Goal: Information Seeking & Learning: Learn about a topic

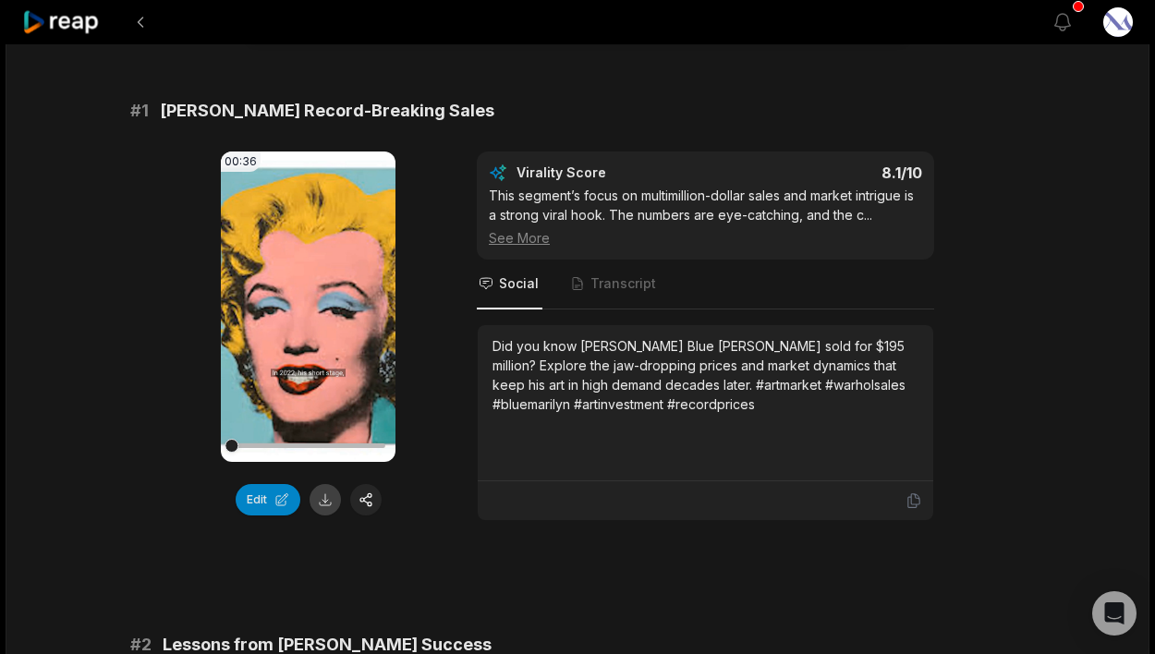
scroll to position [135, 0]
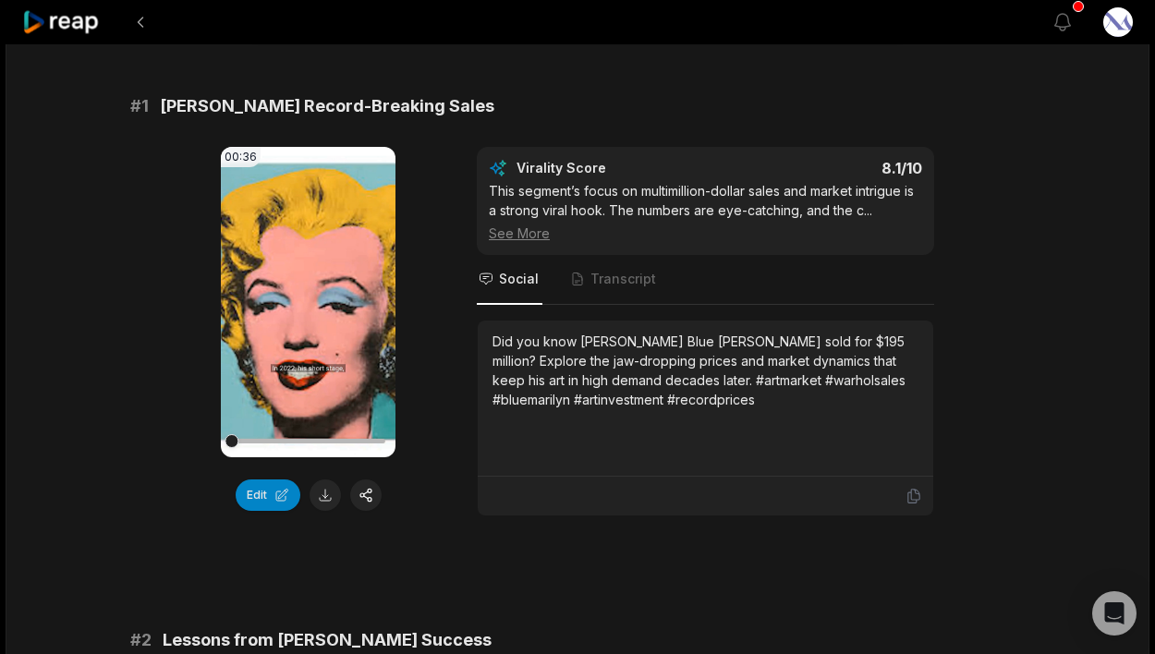
drag, startPoint x: 326, startPoint y: 497, endPoint x: 341, endPoint y: 494, distance: 15.0
click at [326, 497] on button at bounding box center [324, 494] width 31 height 31
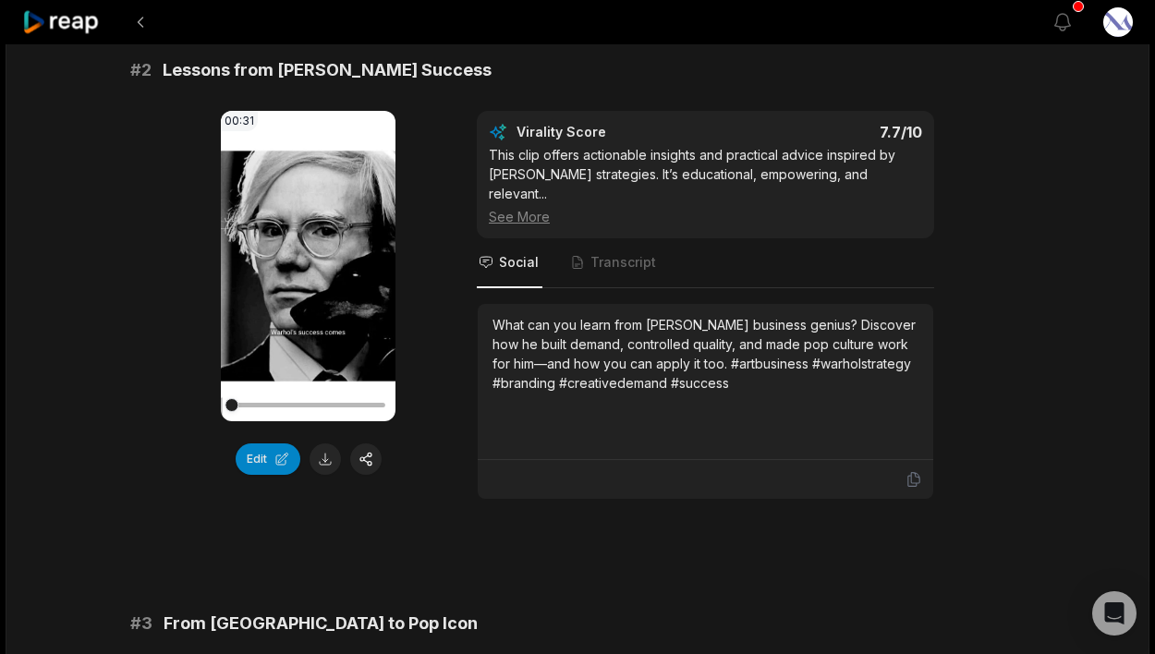
scroll to position [722, 0]
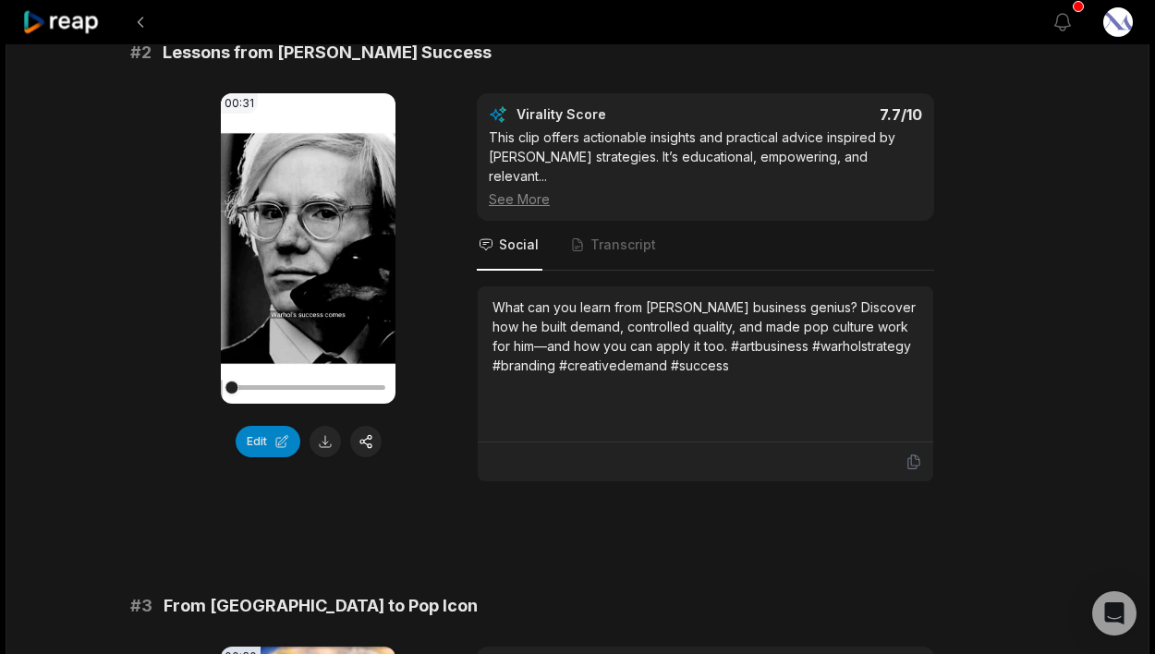
drag, startPoint x: 326, startPoint y: 443, endPoint x: 338, endPoint y: 454, distance: 15.7
click at [325, 443] on button at bounding box center [324, 441] width 31 height 31
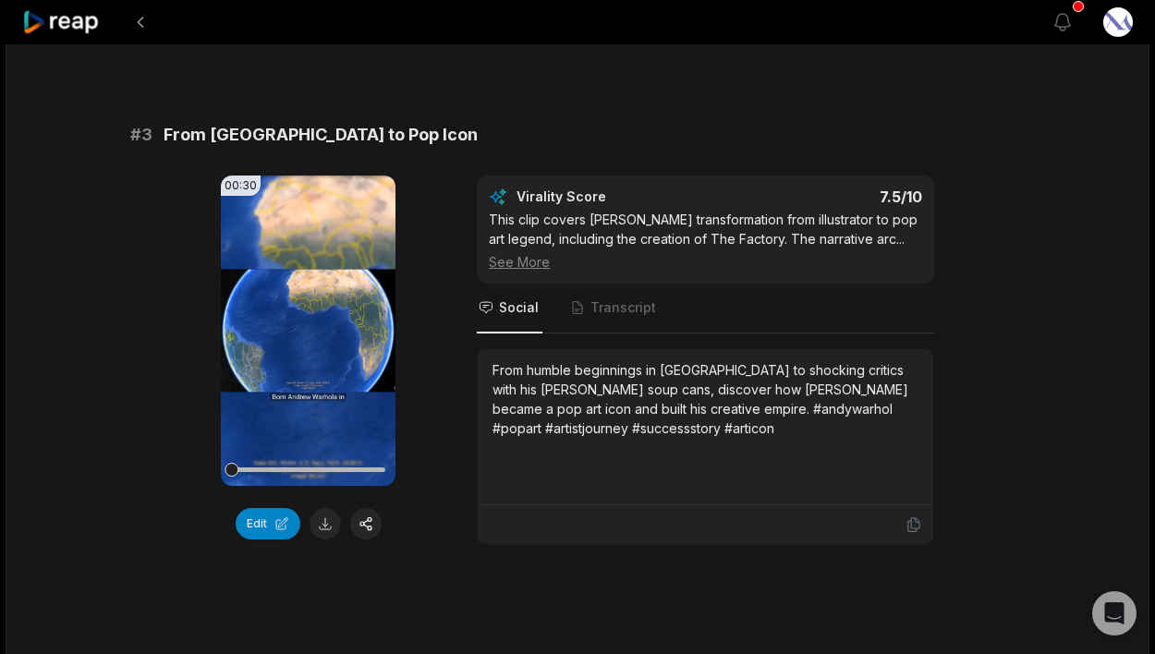
scroll to position [1196, 0]
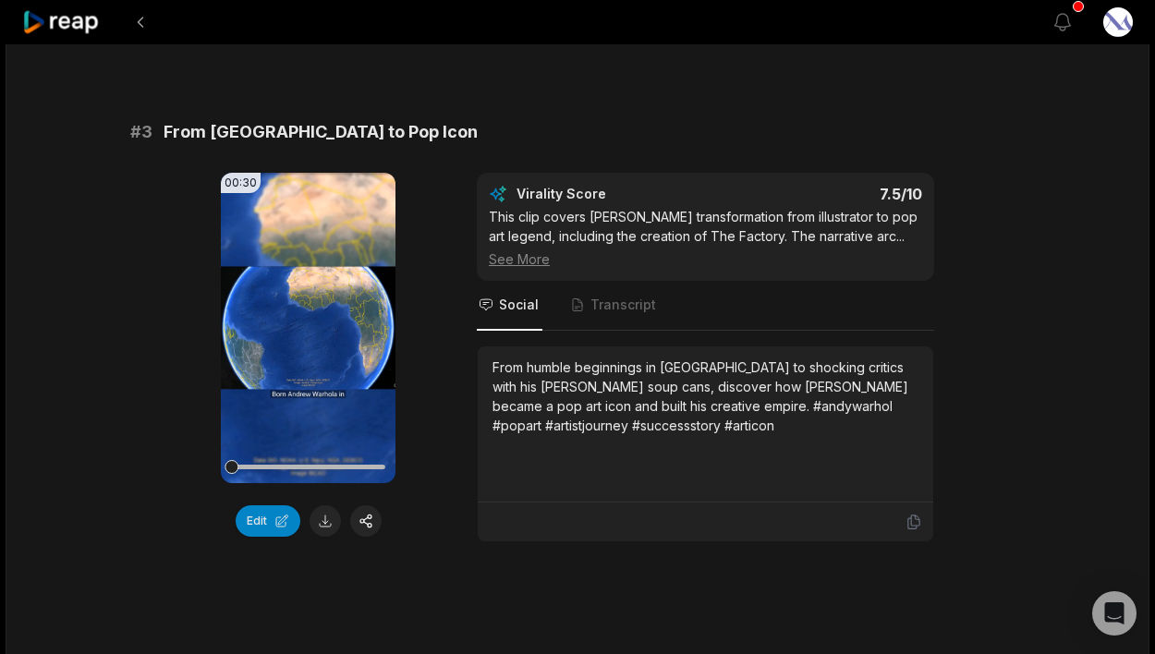
click at [327, 505] on button at bounding box center [324, 520] width 31 height 31
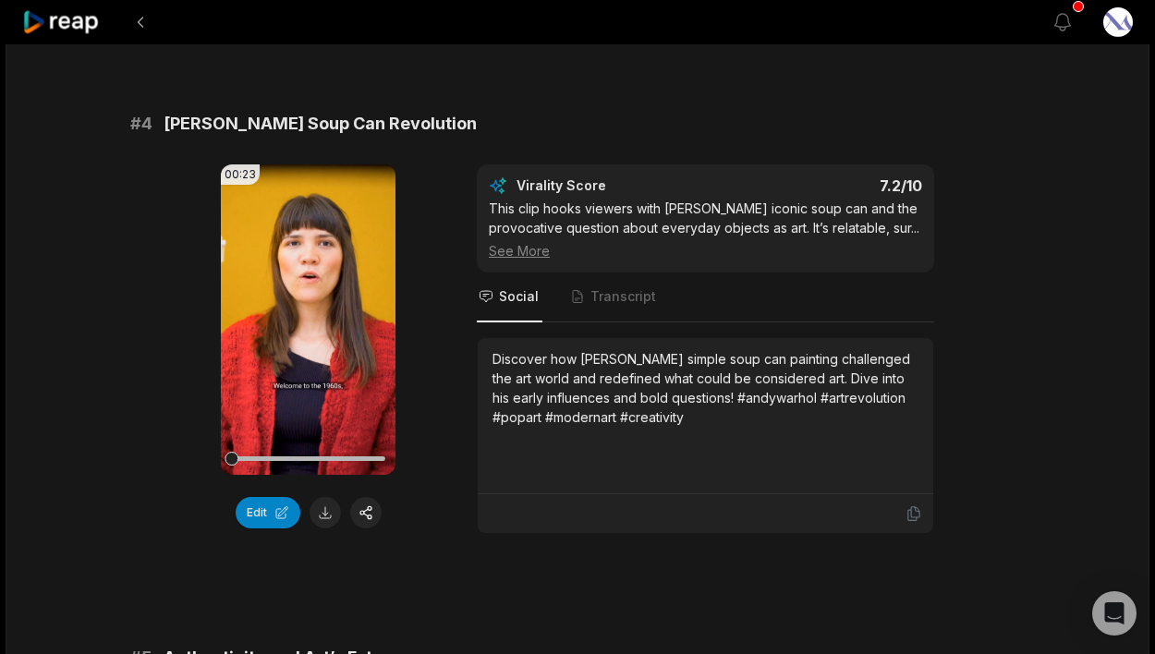
scroll to position [1757, 0]
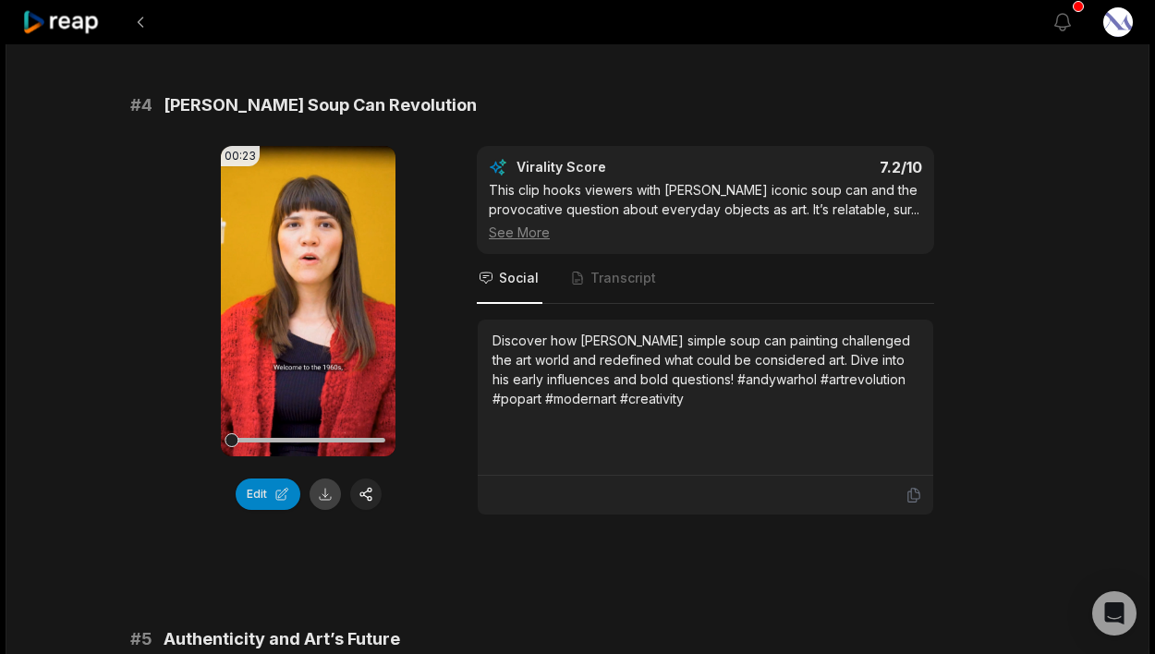
drag, startPoint x: 323, startPoint y: 479, endPoint x: 348, endPoint y: 499, distance: 32.2
click at [323, 479] on button at bounding box center [324, 494] width 31 height 31
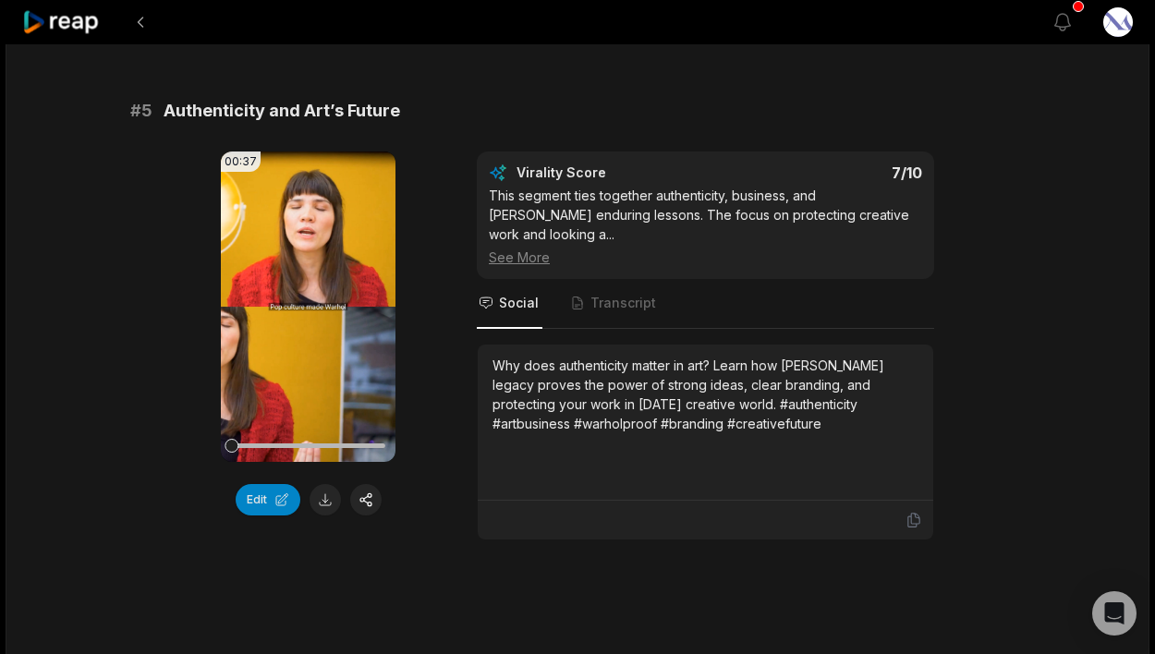
scroll to position [2289, 0]
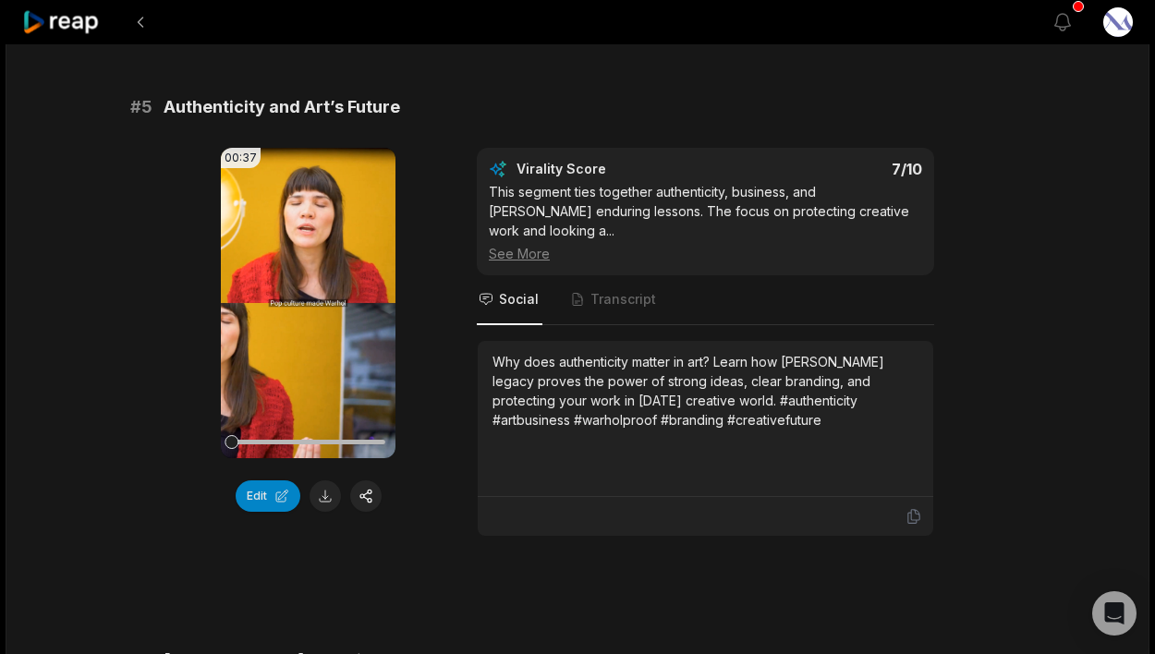
click at [317, 480] on button at bounding box center [324, 495] width 31 height 31
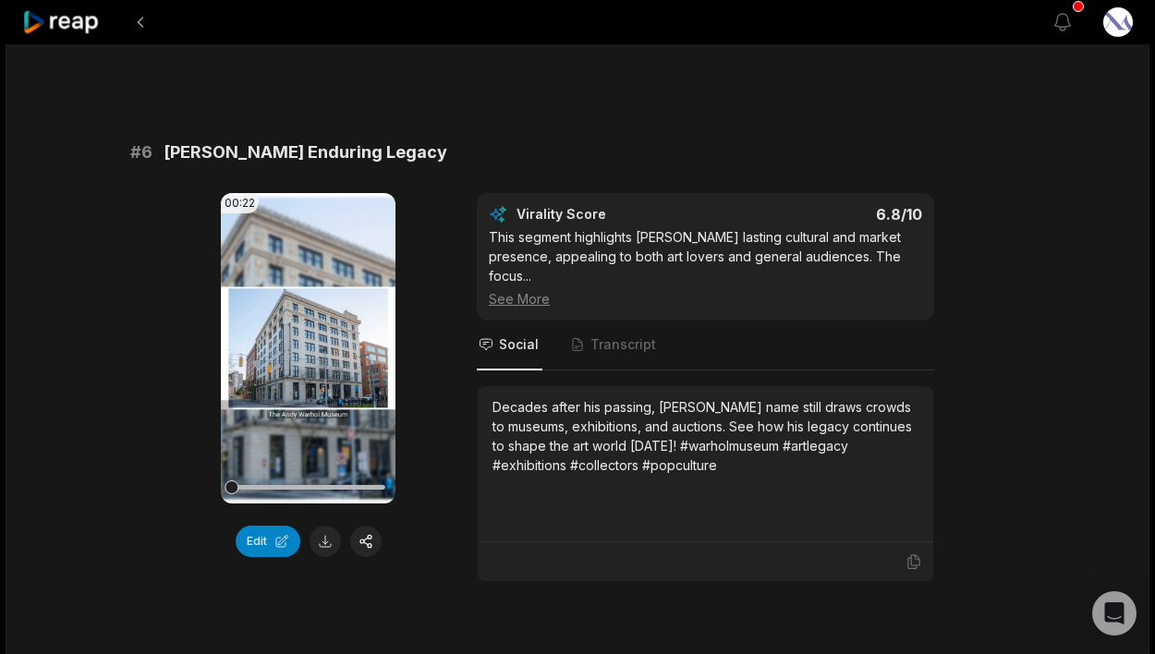
scroll to position [2826, 0]
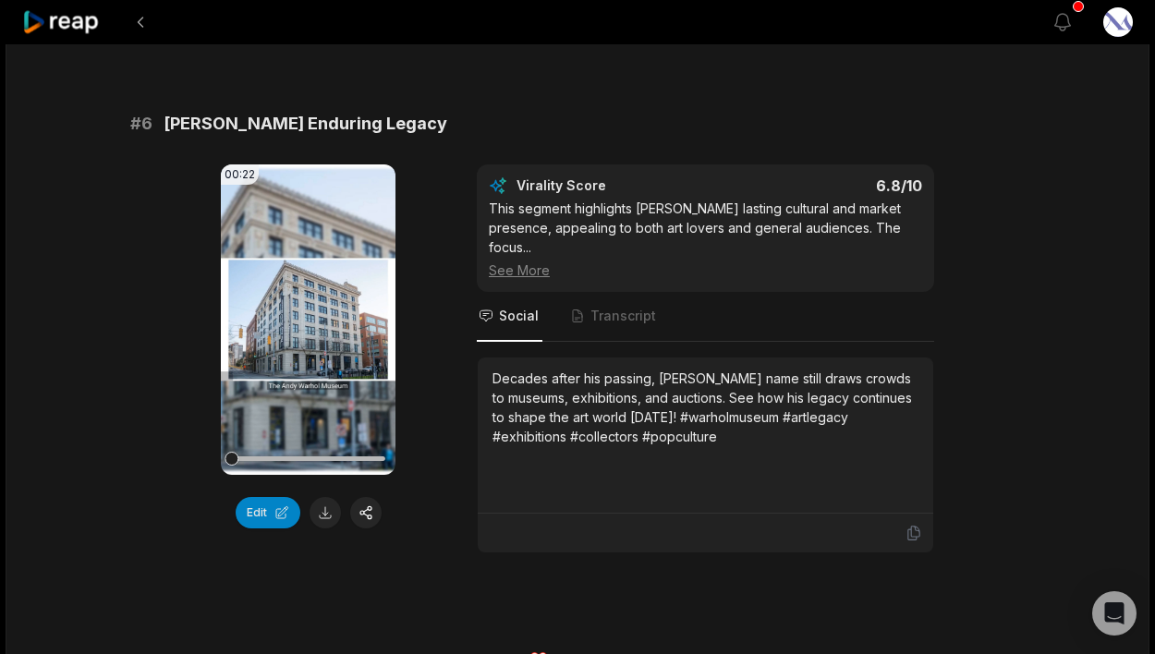
drag, startPoint x: 322, startPoint y: 495, endPoint x: 348, endPoint y: 504, distance: 27.5
click at [322, 497] on button at bounding box center [324, 512] width 31 height 31
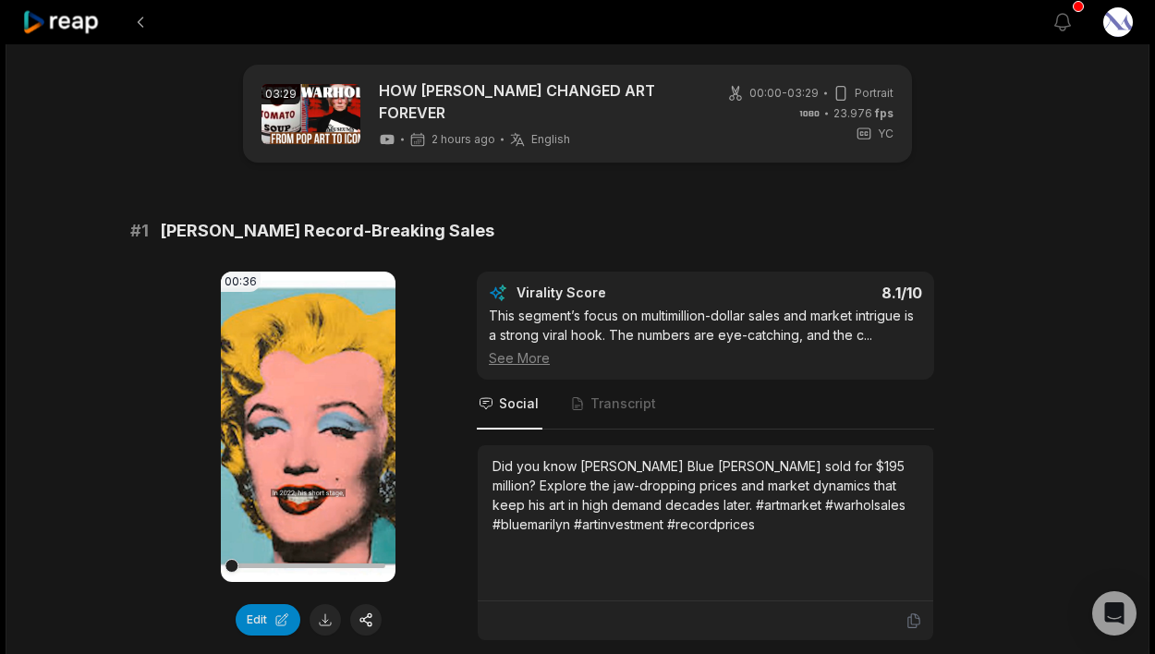
scroll to position [0, 0]
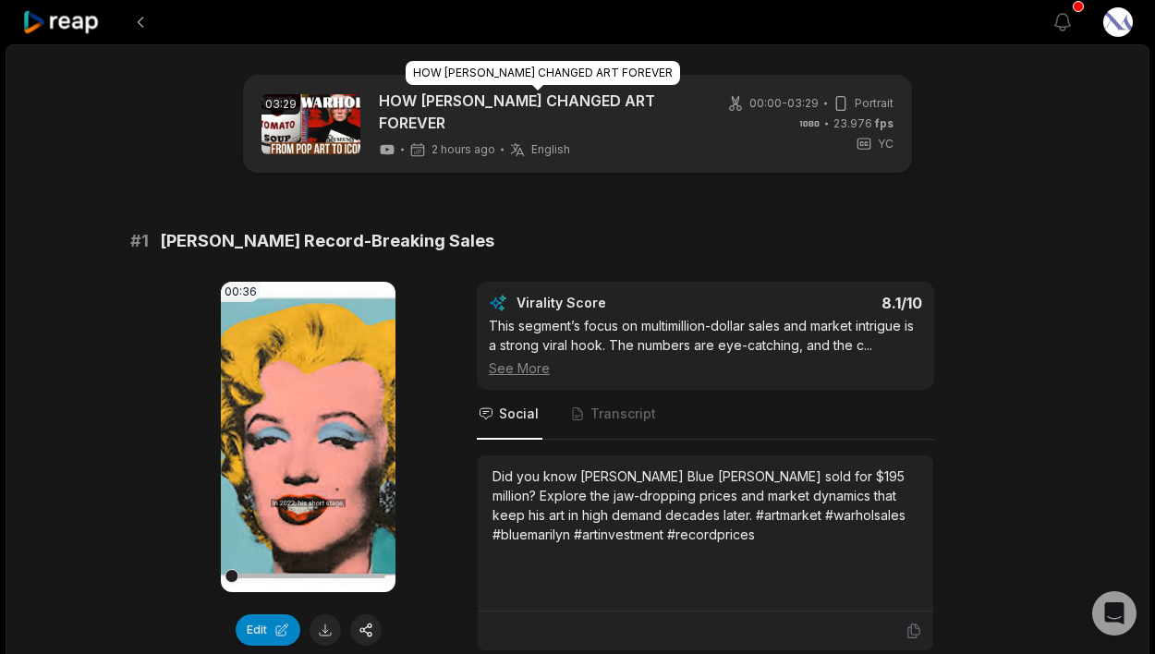
click at [402, 103] on link "HOW [PERSON_NAME] CHANGED ART FOREVER" at bounding box center [538, 112] width 319 height 44
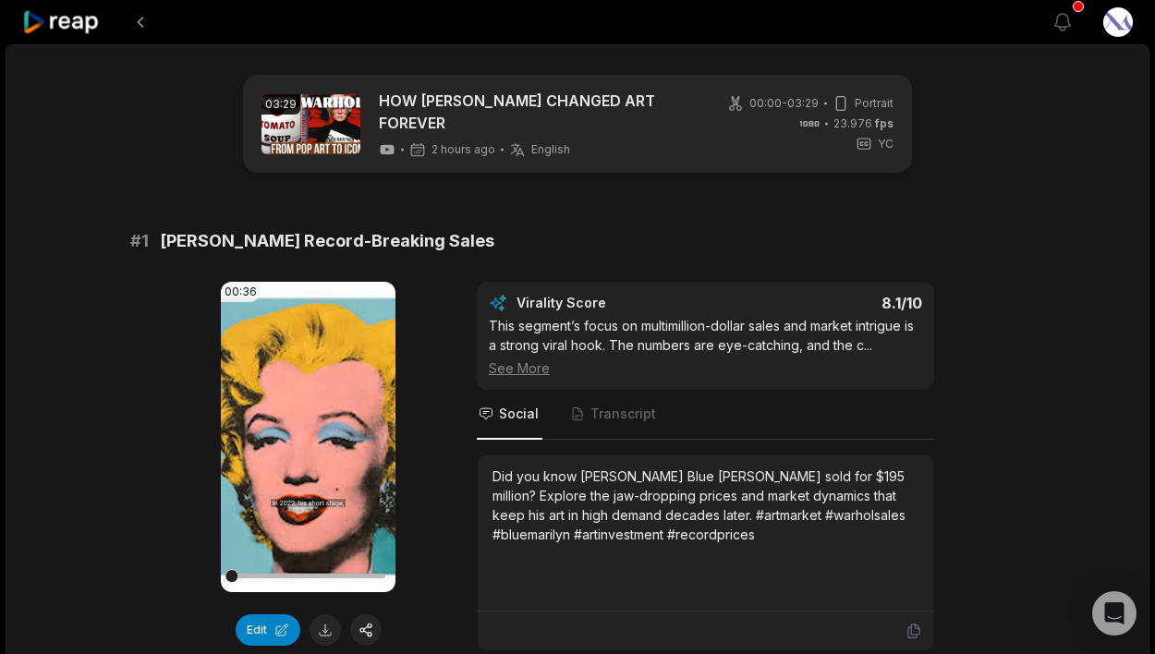
click at [348, 247] on span "[PERSON_NAME] Record-Breaking Sales" at bounding box center [327, 241] width 334 height 26
click at [346, 247] on span "[PERSON_NAME] Record-Breaking Sales" at bounding box center [327, 241] width 334 height 26
click at [345, 247] on span "[PERSON_NAME] Record-Breaking Sales" at bounding box center [327, 241] width 334 height 26
click at [346, 247] on span "[PERSON_NAME] Record-Breaking Sales" at bounding box center [327, 241] width 334 height 26
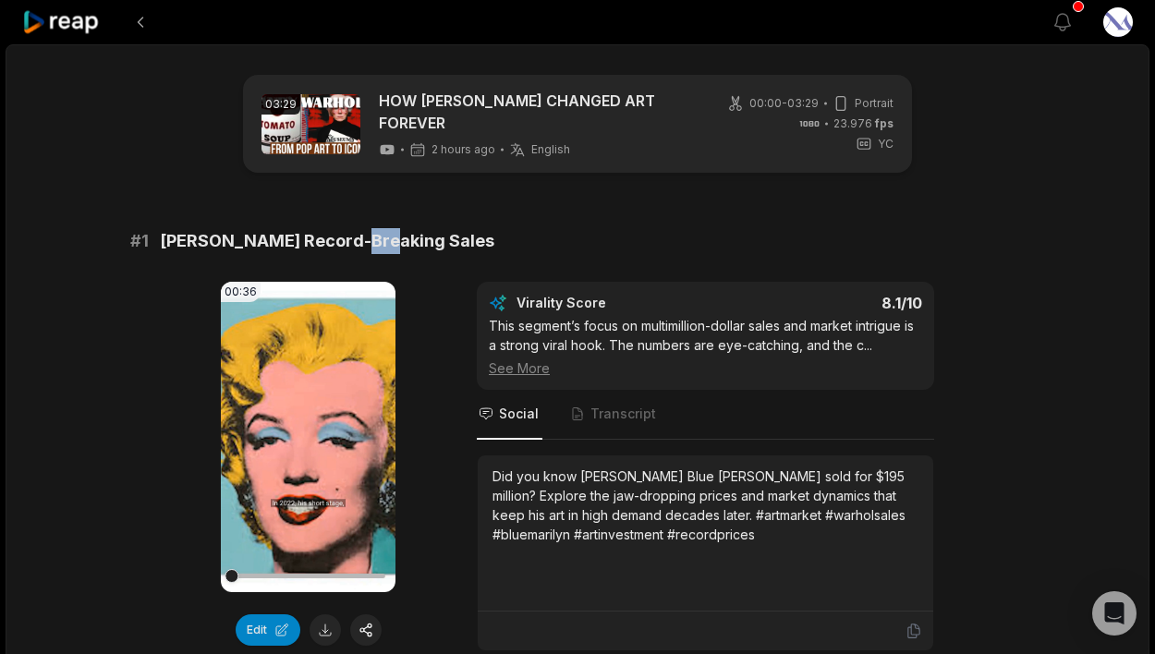
click at [345, 246] on span "[PERSON_NAME] Record-Breaking Sales" at bounding box center [327, 241] width 334 height 26
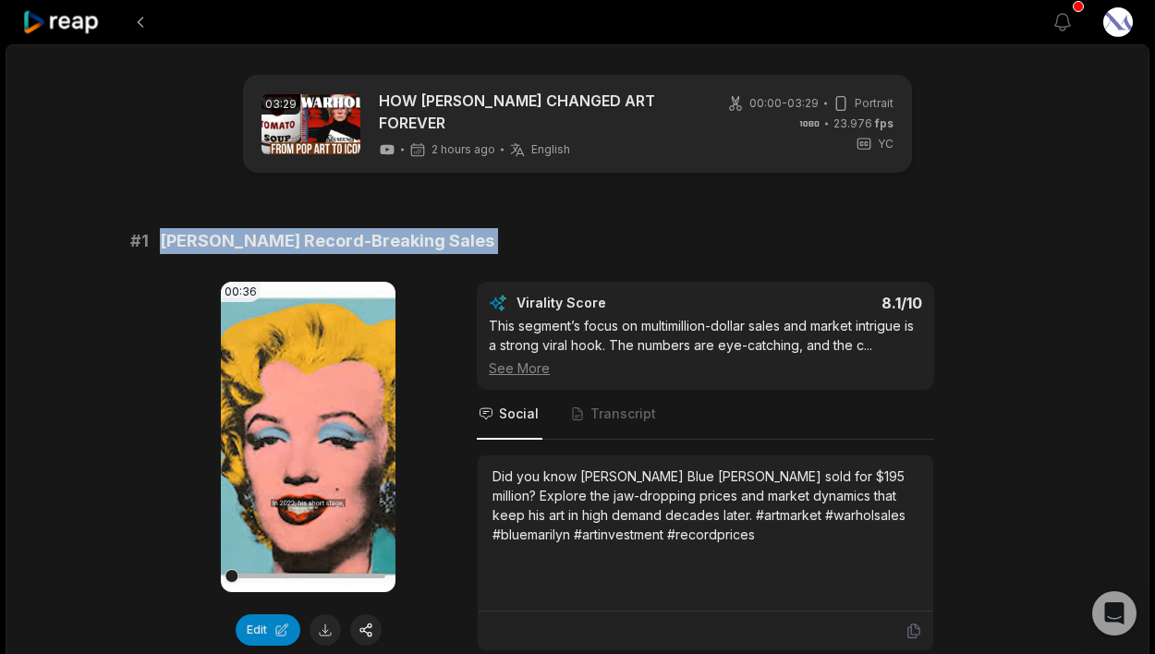
click at [345, 246] on span "[PERSON_NAME] Record-Breaking Sales" at bounding box center [327, 241] width 334 height 26
copy span "[PERSON_NAME] Record-Breaking Sales"
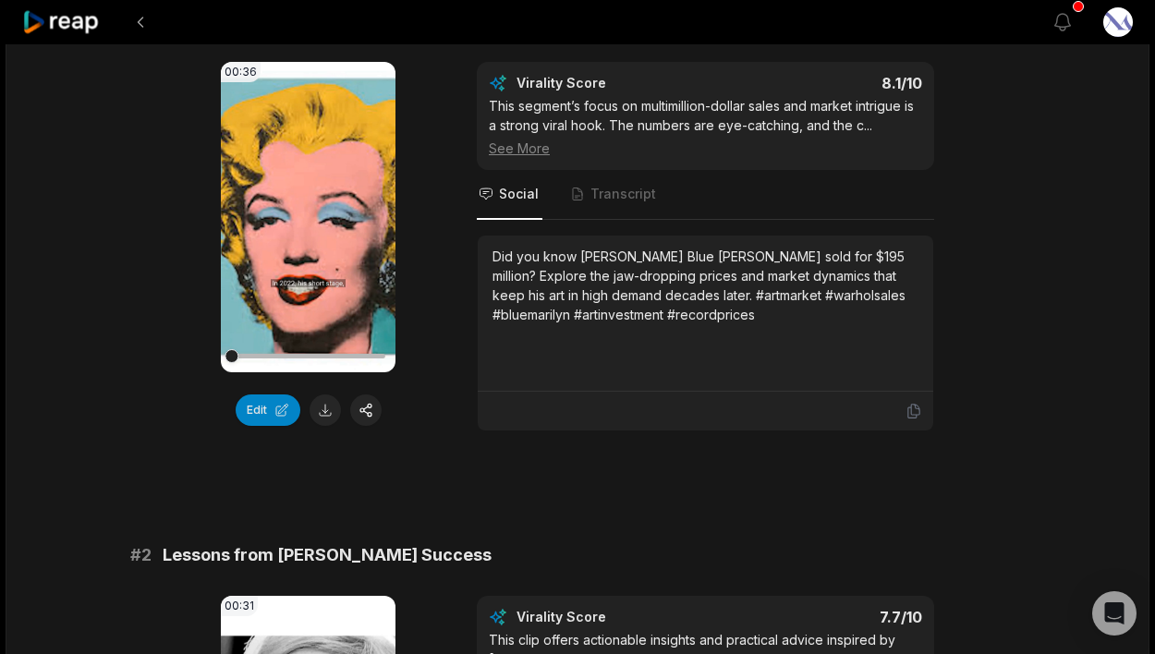
scroll to position [273, 0]
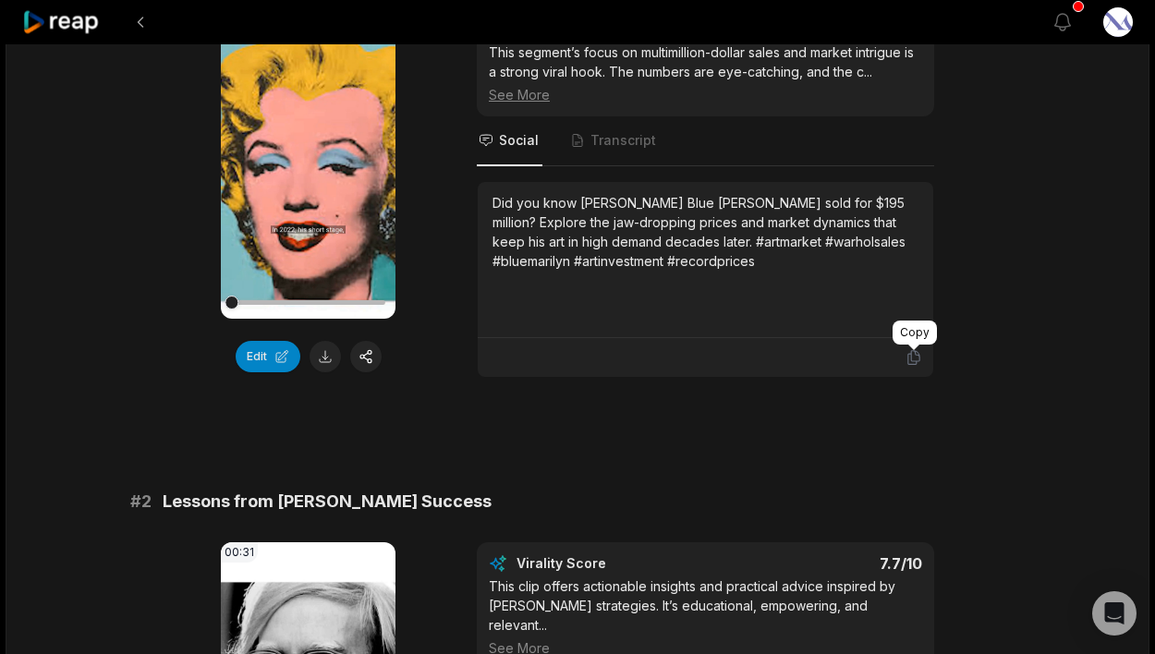
drag, startPoint x: 917, startPoint y: 359, endPoint x: 938, endPoint y: 349, distance: 22.7
click at [916, 358] on icon at bounding box center [913, 357] width 17 height 17
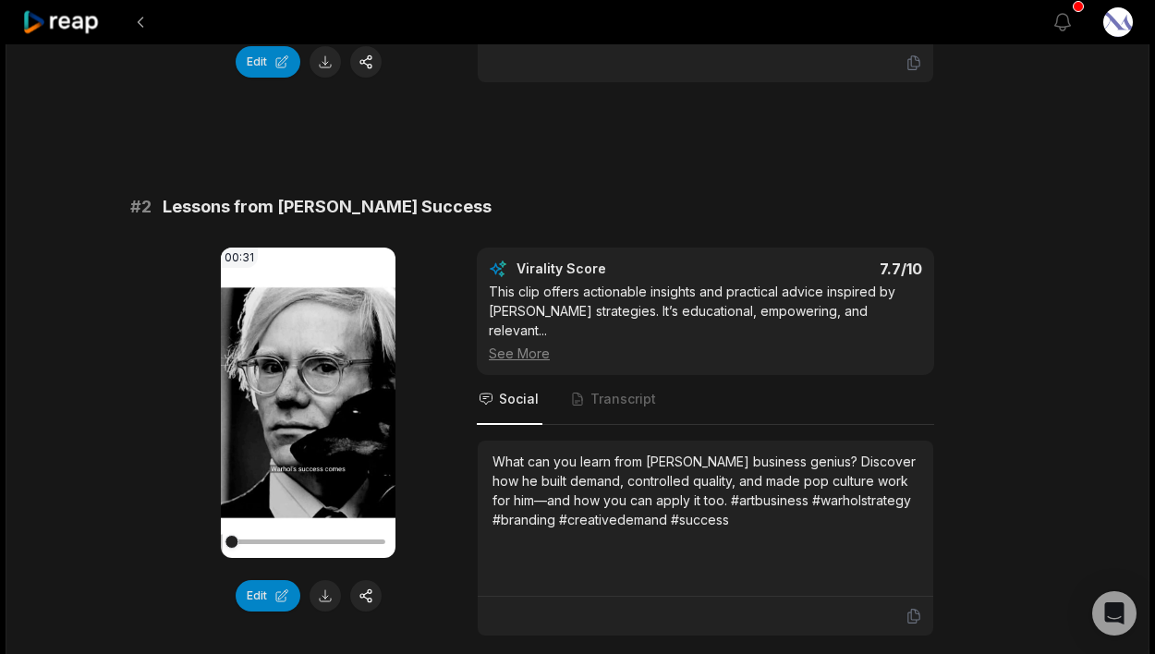
scroll to position [577, 0]
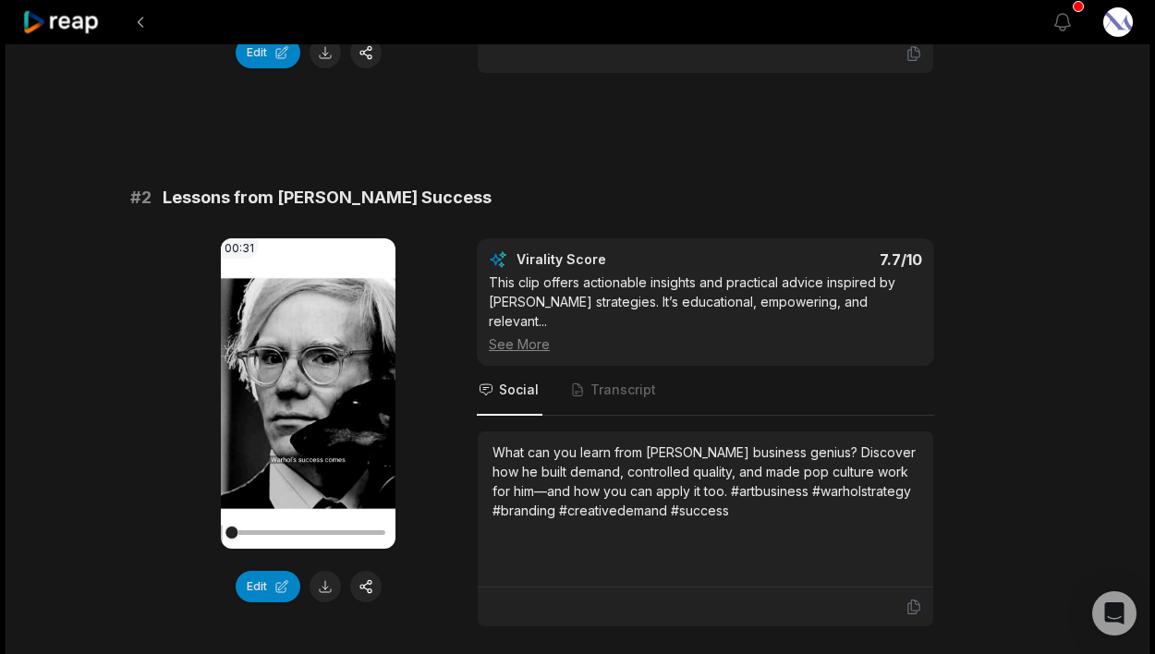
click at [364, 199] on span "Lessons from [PERSON_NAME] Success" at bounding box center [327, 198] width 329 height 26
click at [363, 199] on span "Lessons from [PERSON_NAME] Success" at bounding box center [327, 198] width 329 height 26
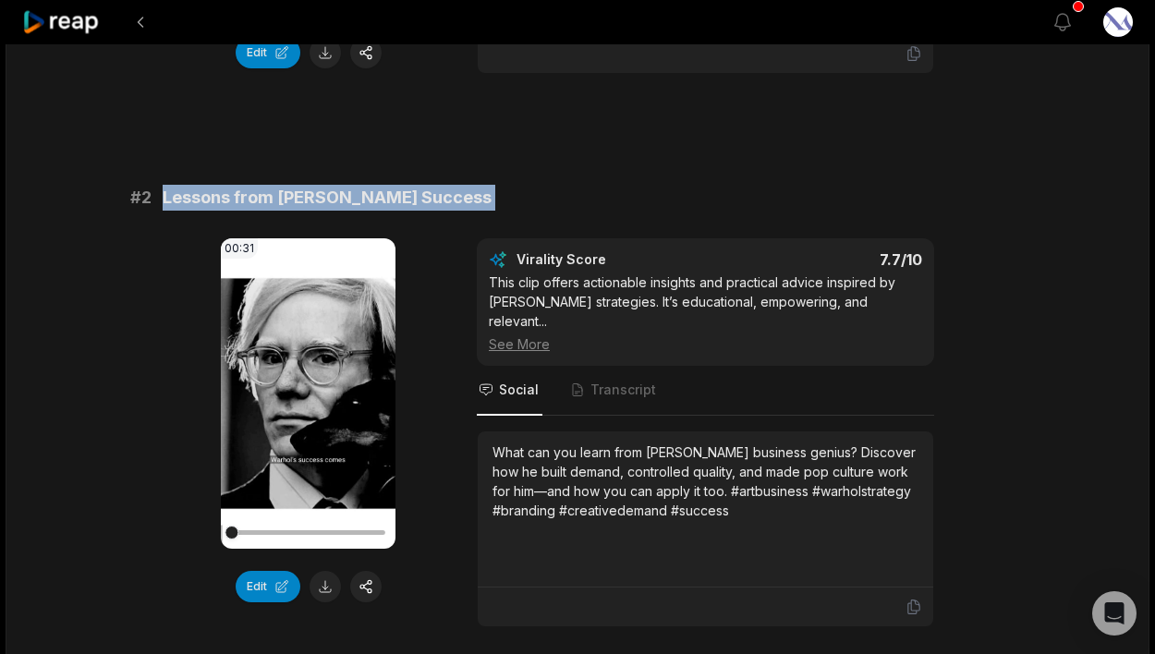
click at [363, 199] on span "Lessons from [PERSON_NAME] Success" at bounding box center [327, 198] width 329 height 26
click at [362, 199] on span "Lessons from [PERSON_NAME] Success" at bounding box center [327, 198] width 329 height 26
copy span "Lessons from [PERSON_NAME] Success"
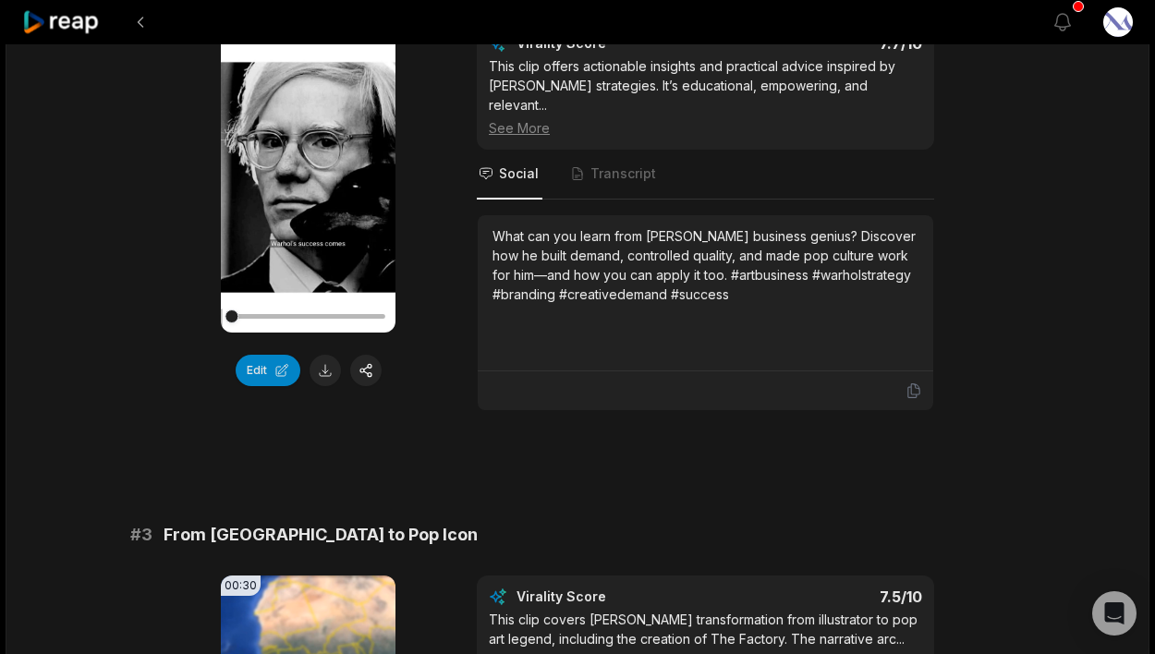
scroll to position [841, 0]
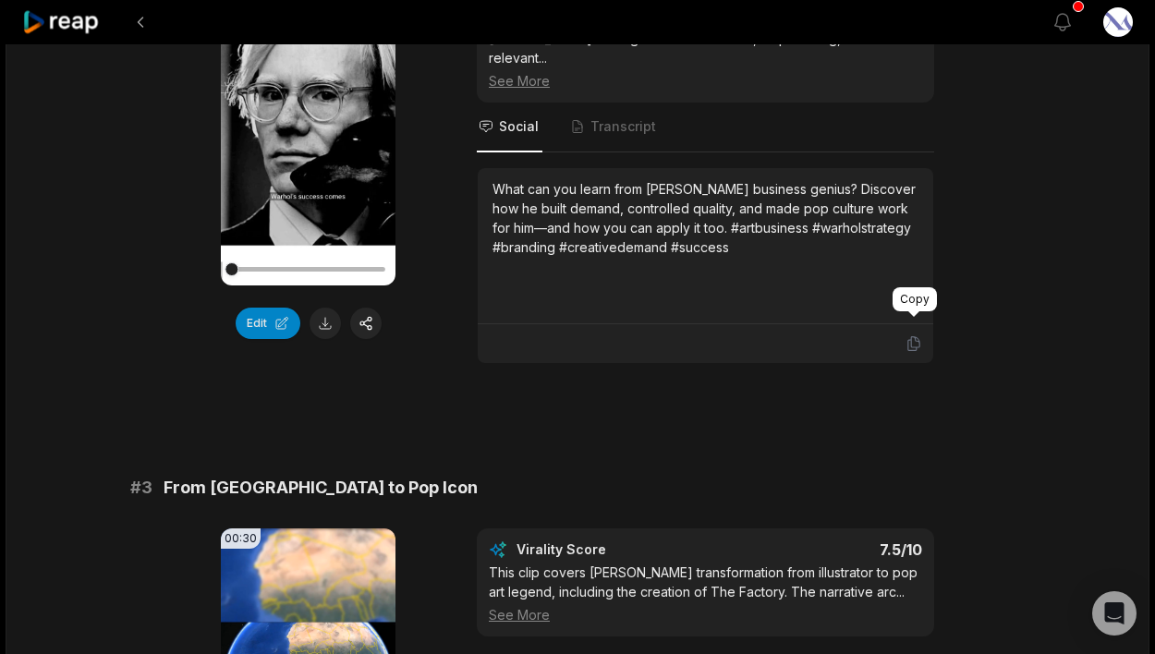
drag, startPoint x: 917, startPoint y: 328, endPoint x: 1002, endPoint y: 321, distance: 85.3
click at [917, 337] on icon at bounding box center [913, 344] width 11 height 14
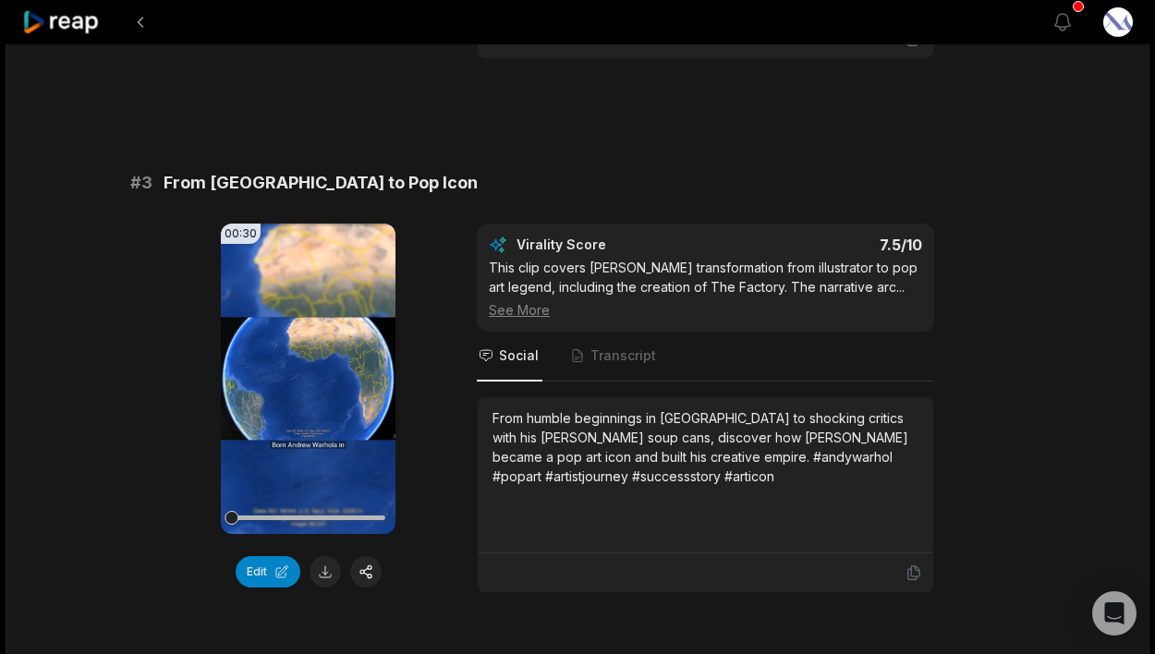
scroll to position [1149, 0]
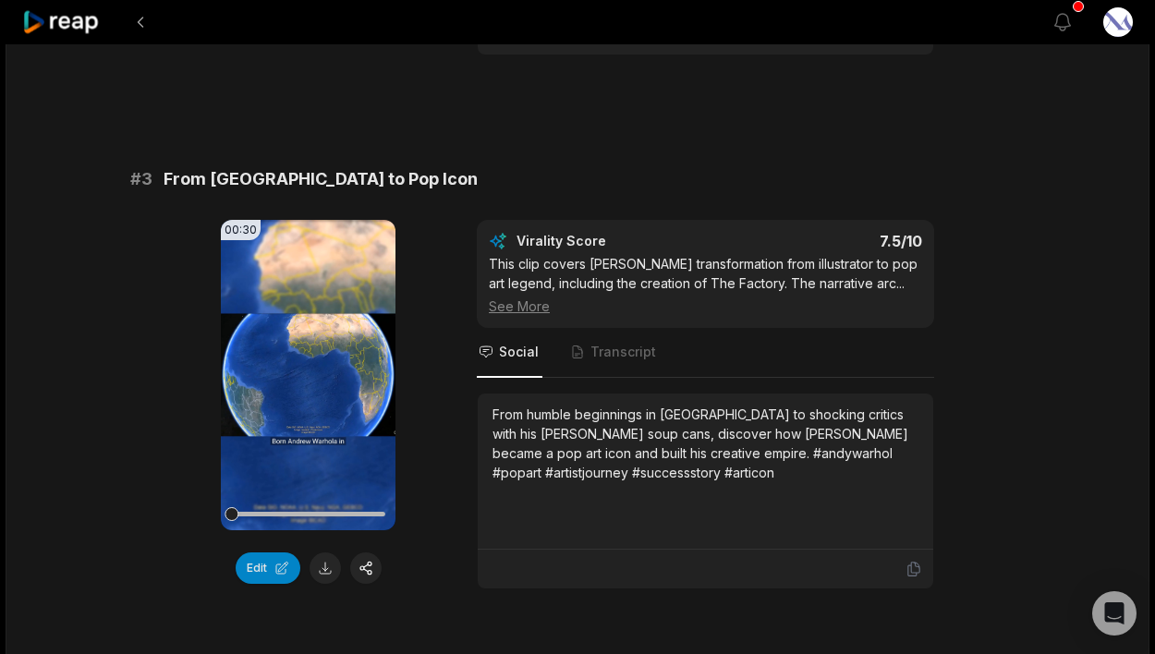
click at [255, 166] on span "From [GEOGRAPHIC_DATA] to Pop Icon" at bounding box center [321, 179] width 314 height 26
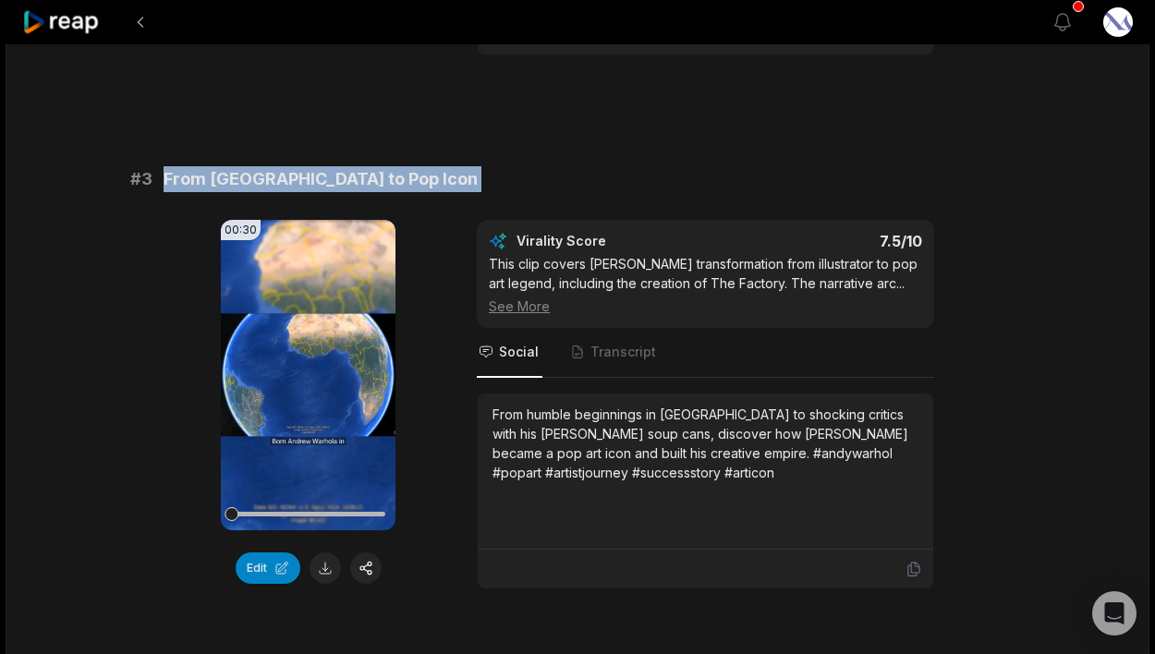
click at [254, 166] on span "From [GEOGRAPHIC_DATA] to Pop Icon" at bounding box center [321, 179] width 314 height 26
copy span "From [GEOGRAPHIC_DATA] to Pop Icon"
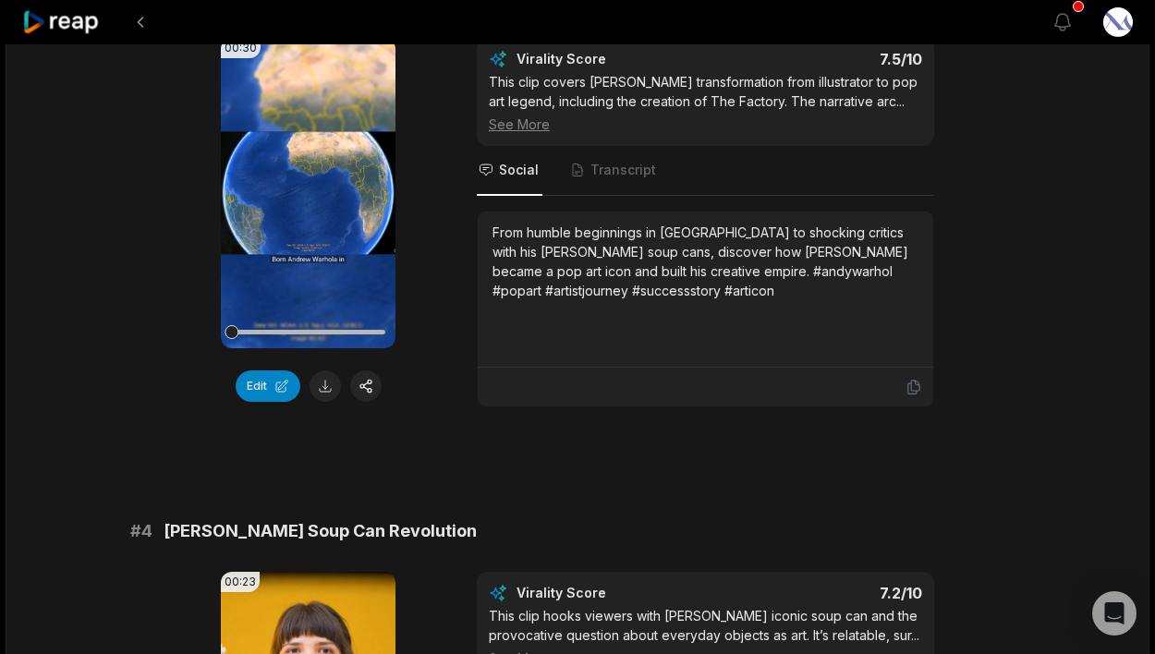
scroll to position [1392, 0]
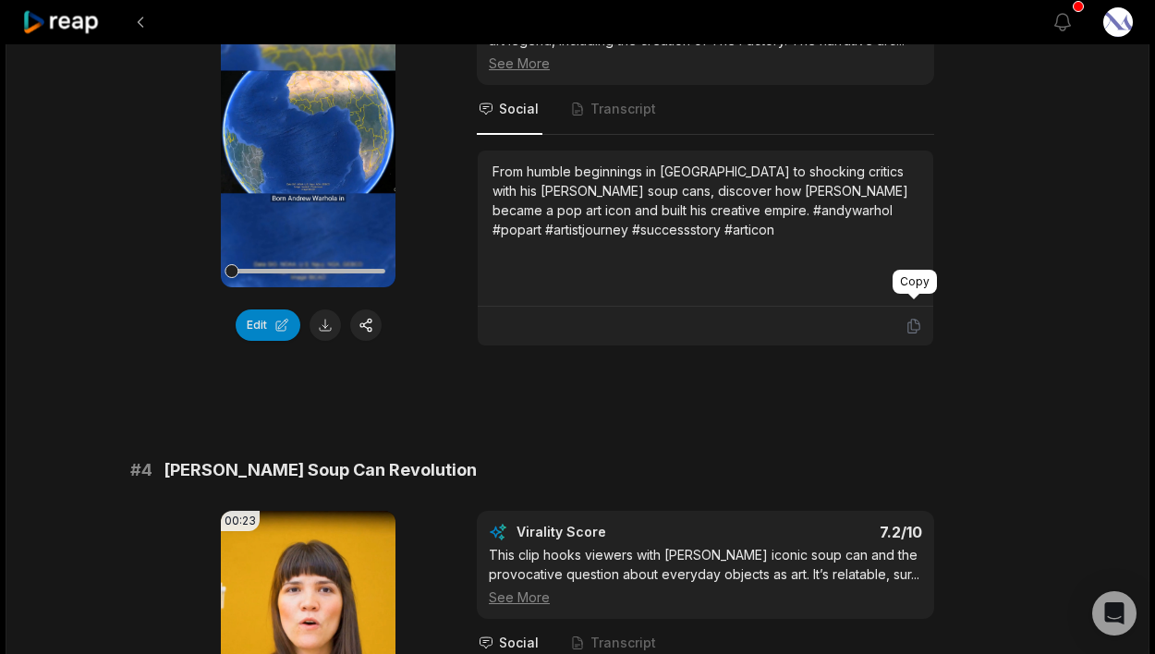
click at [908, 318] on icon at bounding box center [913, 326] width 17 height 17
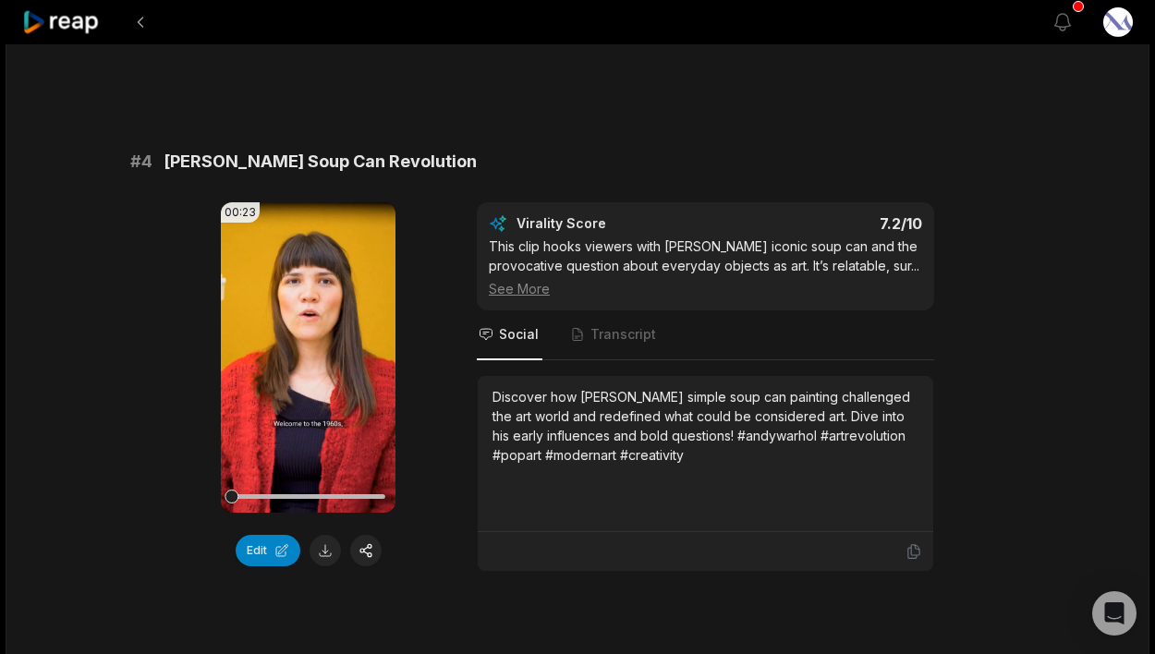
scroll to position [1697, 0]
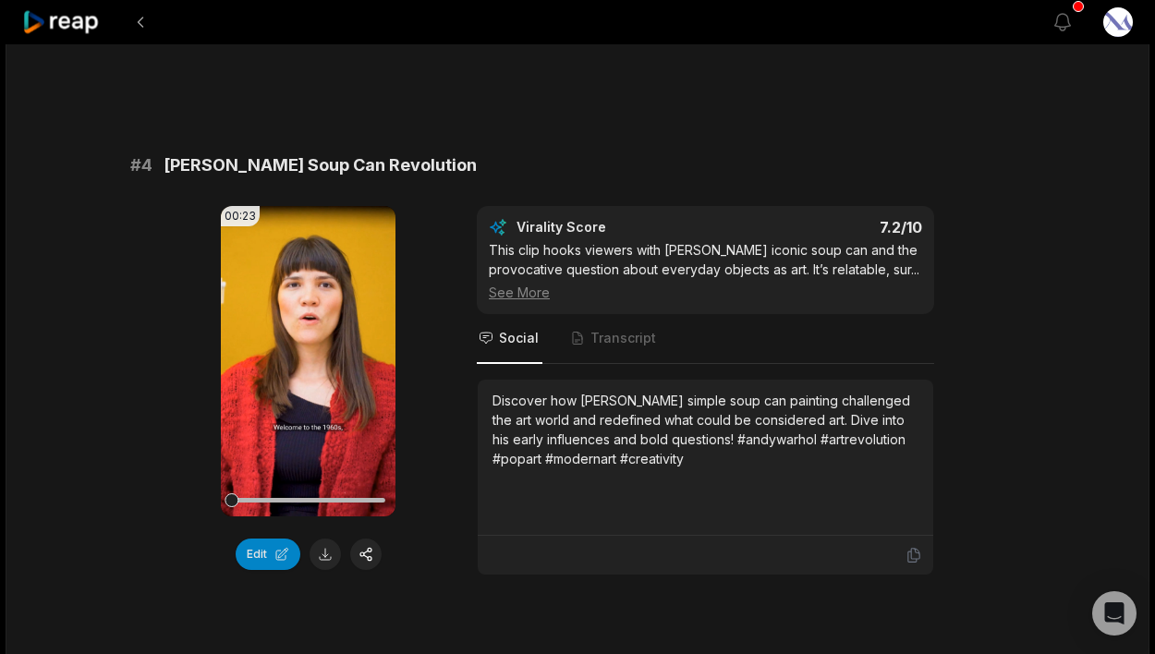
click at [360, 152] on span "[PERSON_NAME] Soup Can Revolution" at bounding box center [320, 165] width 313 height 26
click at [361, 152] on span "[PERSON_NAME] Soup Can Revolution" at bounding box center [320, 165] width 313 height 26
click at [362, 152] on span "[PERSON_NAME] Soup Can Revolution" at bounding box center [320, 165] width 313 height 26
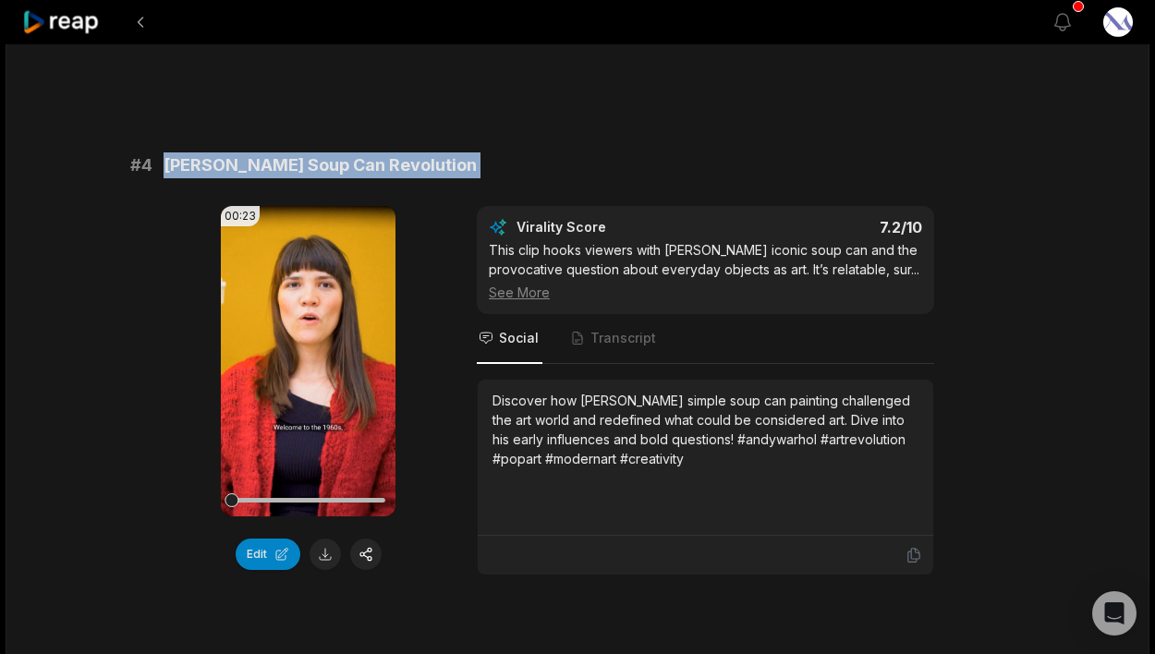
click at [360, 152] on span "[PERSON_NAME] Soup Can Revolution" at bounding box center [320, 165] width 313 height 26
copy span "[PERSON_NAME] Soup Can Revolution"
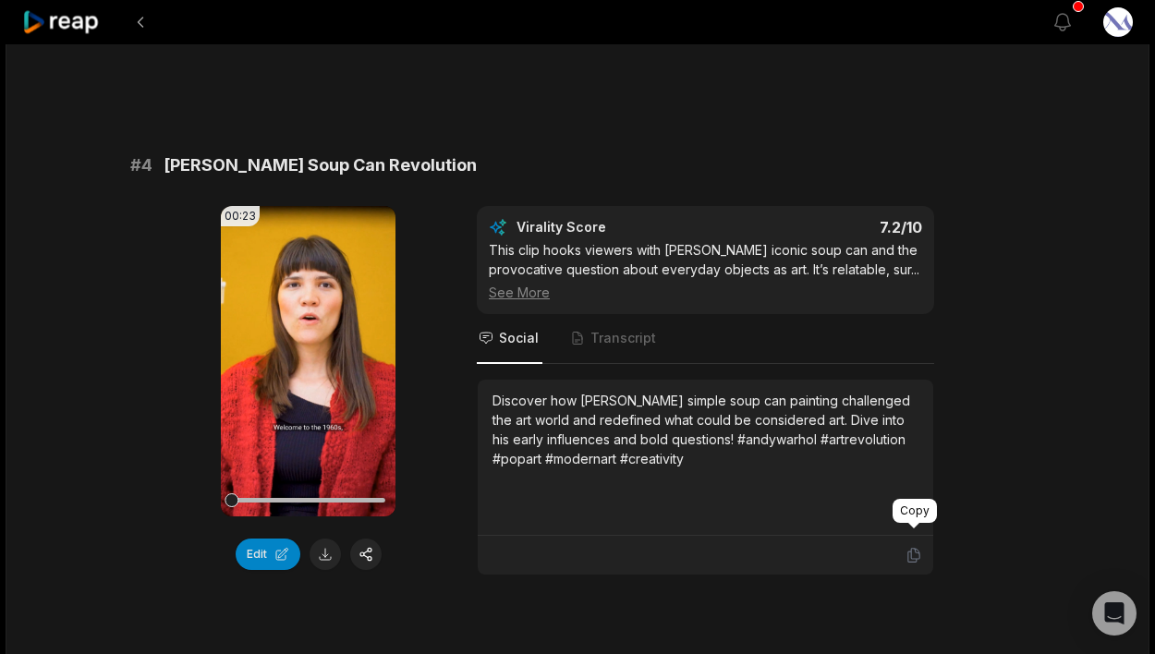
click at [918, 547] on icon at bounding box center [913, 555] width 17 height 17
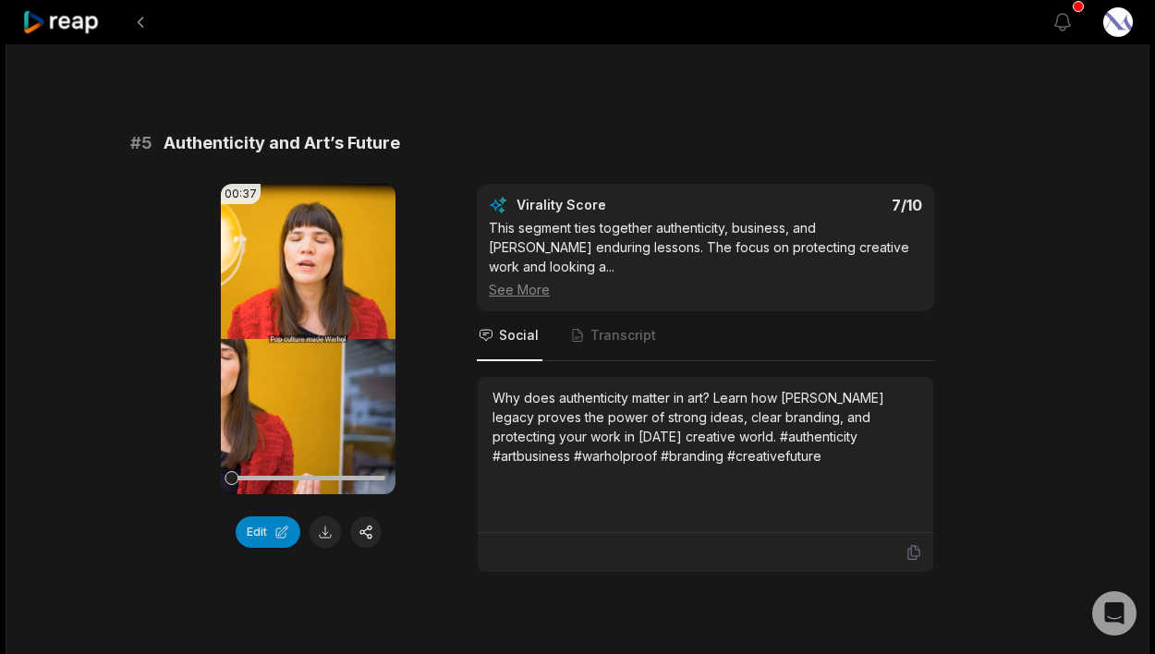
scroll to position [2254, 0]
click at [343, 130] on span "Authenticity and Art’s Future" at bounding box center [282, 142] width 236 height 26
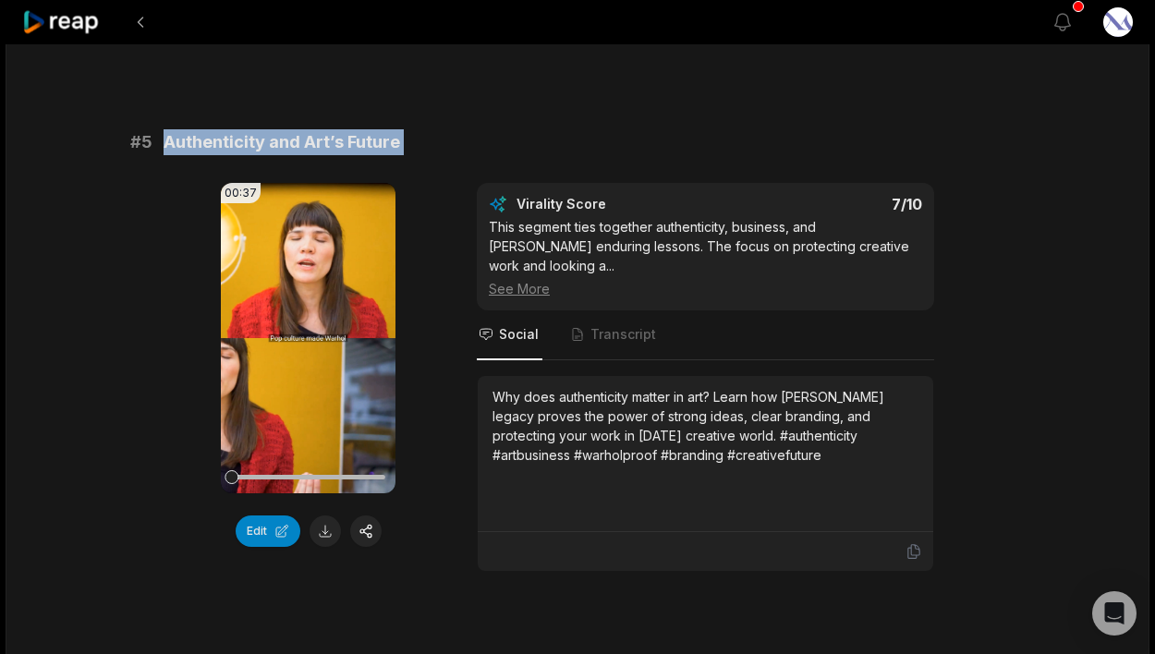
click at [343, 130] on span "Authenticity and Art’s Future" at bounding box center [282, 142] width 236 height 26
copy span "Authenticity and Art’s Future"
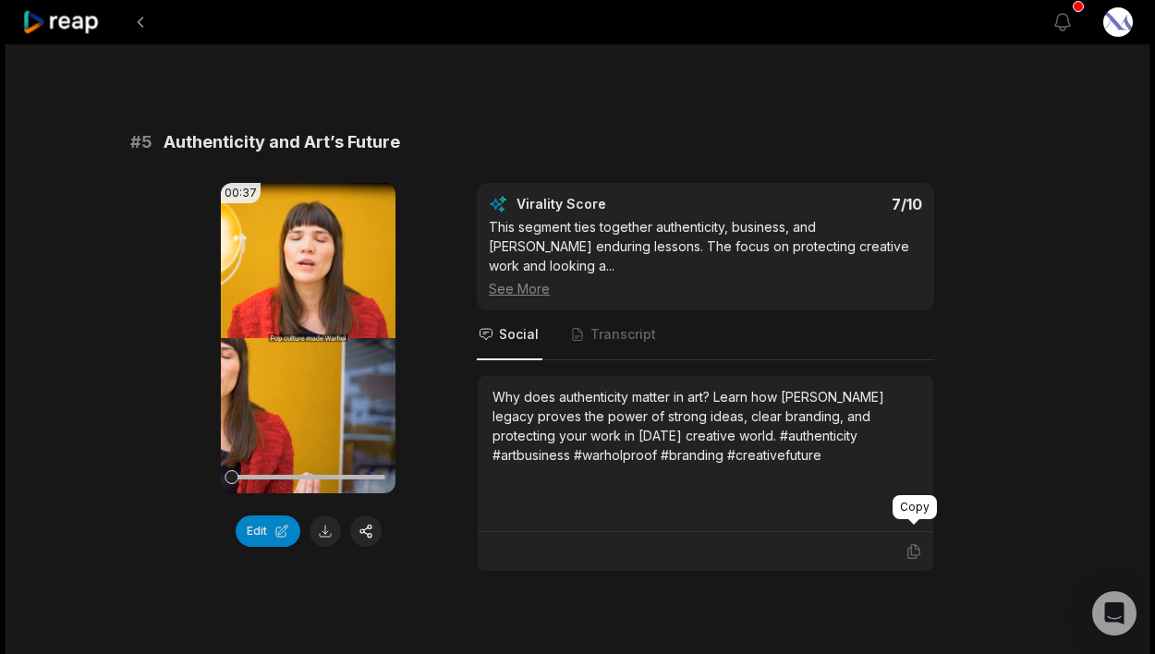
click at [913, 543] on icon at bounding box center [913, 551] width 17 height 17
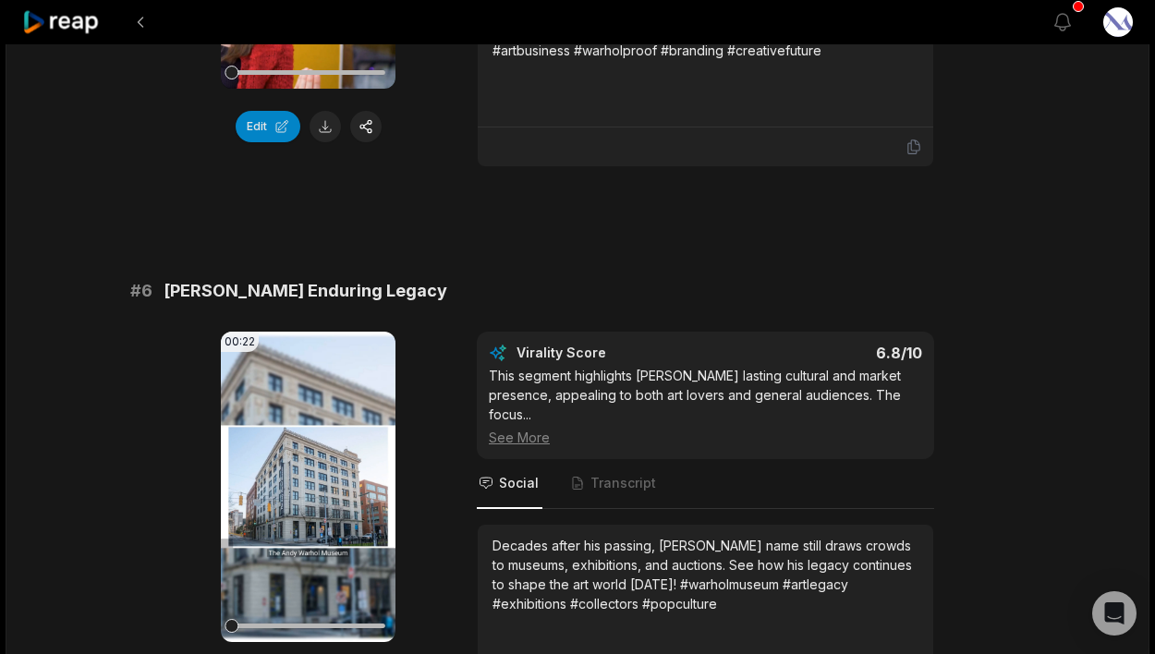
scroll to position [2718, 0]
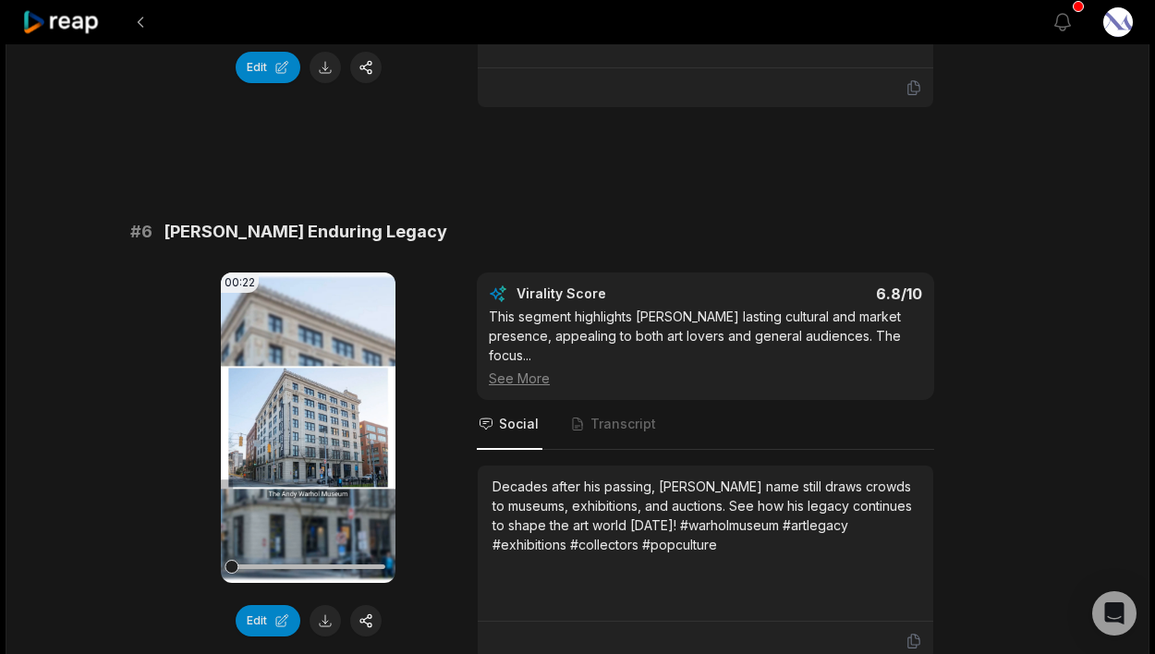
click at [301, 219] on span "[PERSON_NAME] Enduring Legacy" at bounding box center [306, 232] width 284 height 26
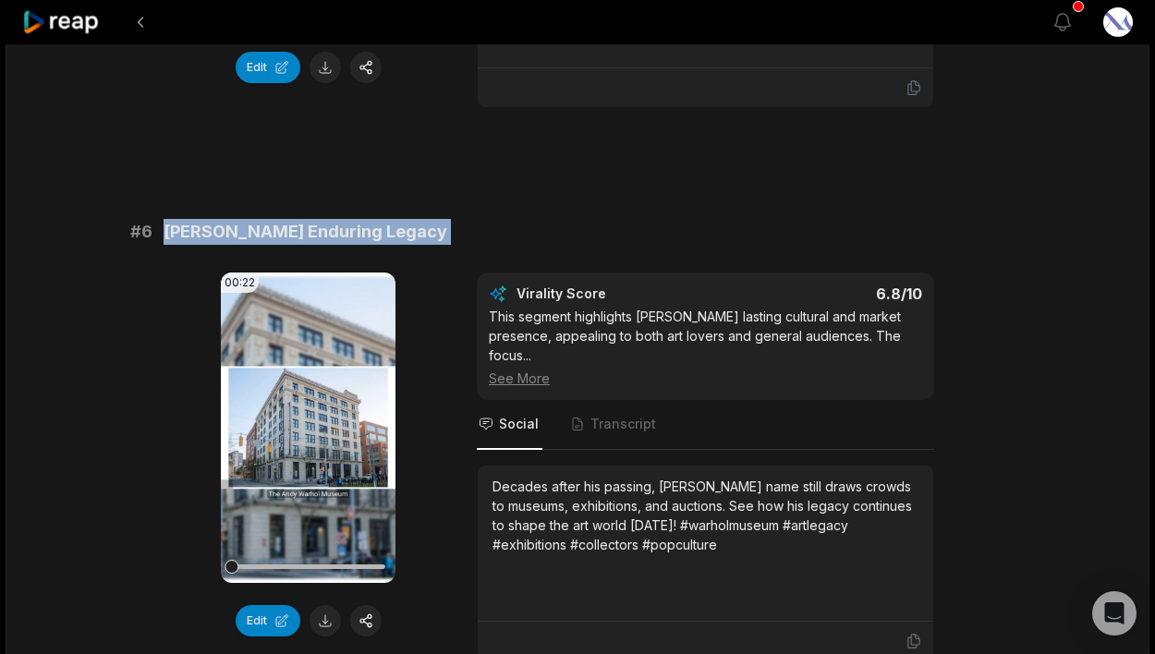
click at [301, 219] on span "[PERSON_NAME] Enduring Legacy" at bounding box center [306, 232] width 284 height 26
copy span "[PERSON_NAME] Enduring Legacy"
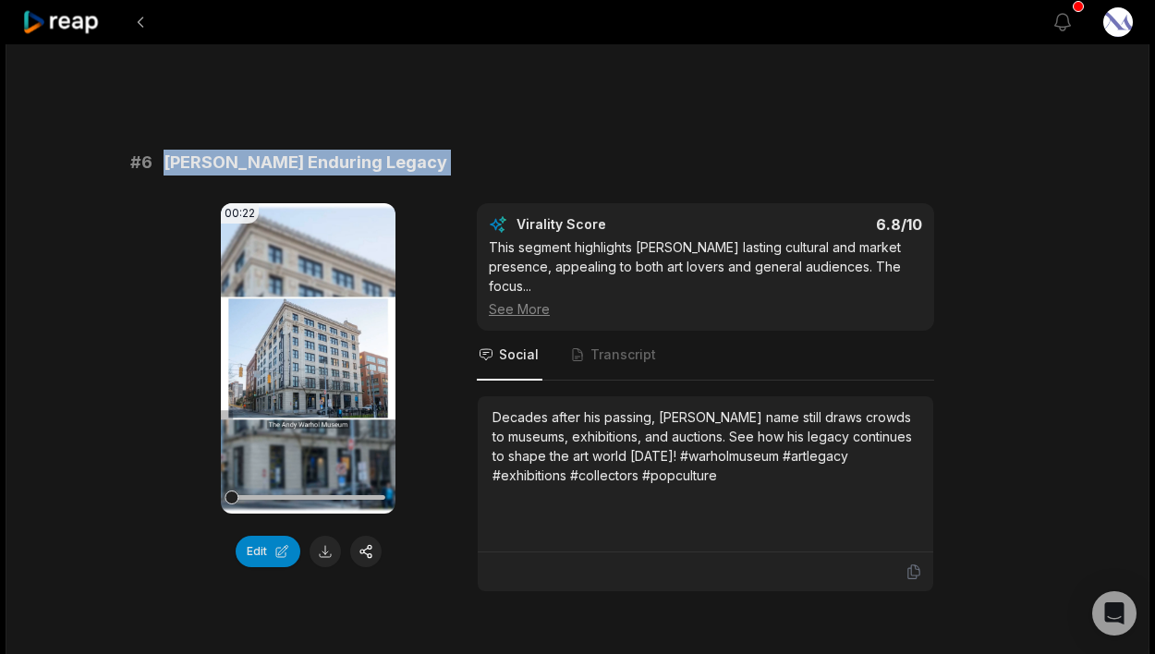
scroll to position [2793, 0]
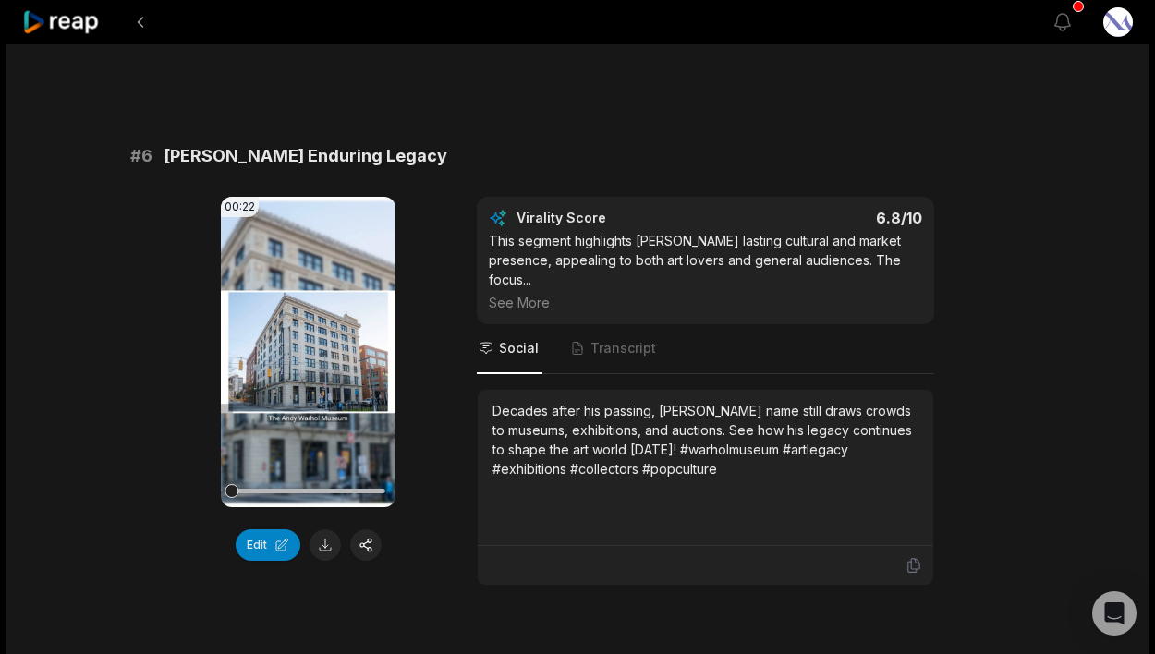
click at [915, 559] on icon at bounding box center [913, 566] width 11 height 14
